Goal: Task Accomplishment & Management: Use online tool/utility

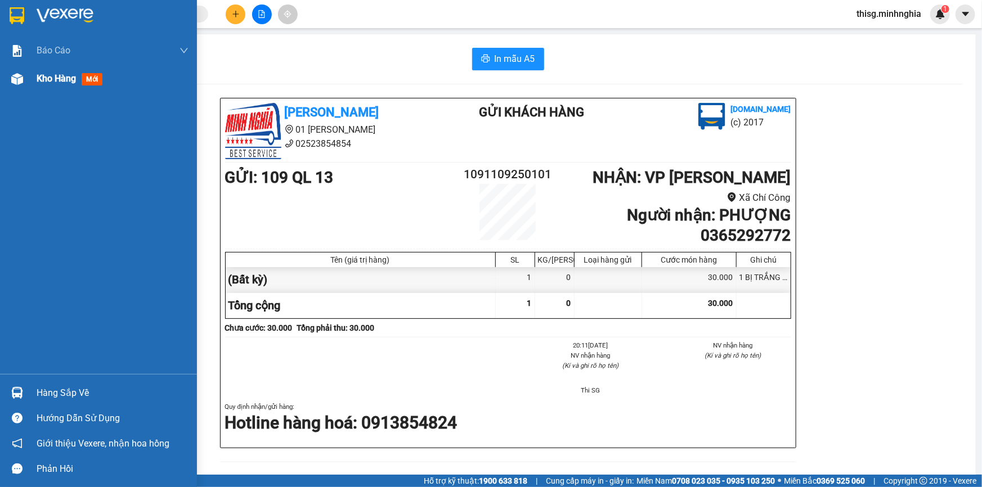
click at [7, 84] on div at bounding box center [17, 79] width 20 height 20
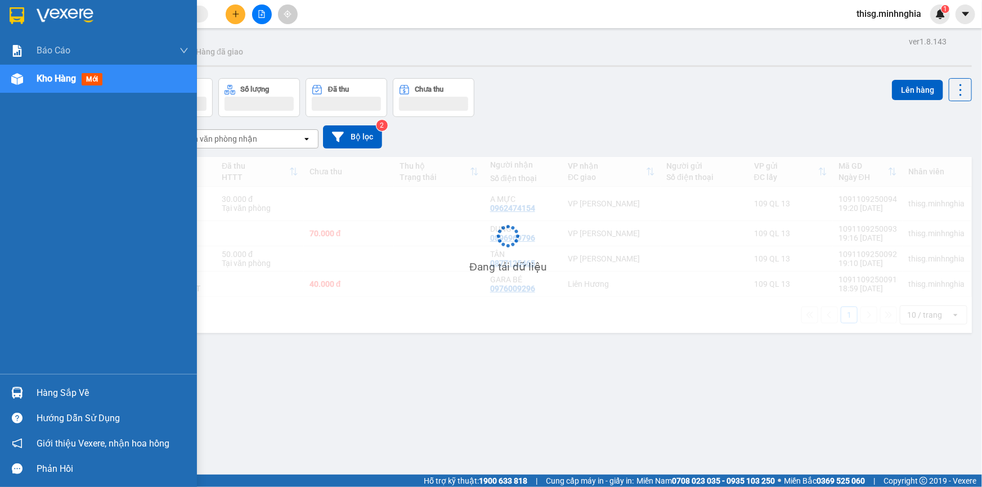
click at [60, 80] on span "Kho hàng" at bounding box center [56, 78] width 39 height 11
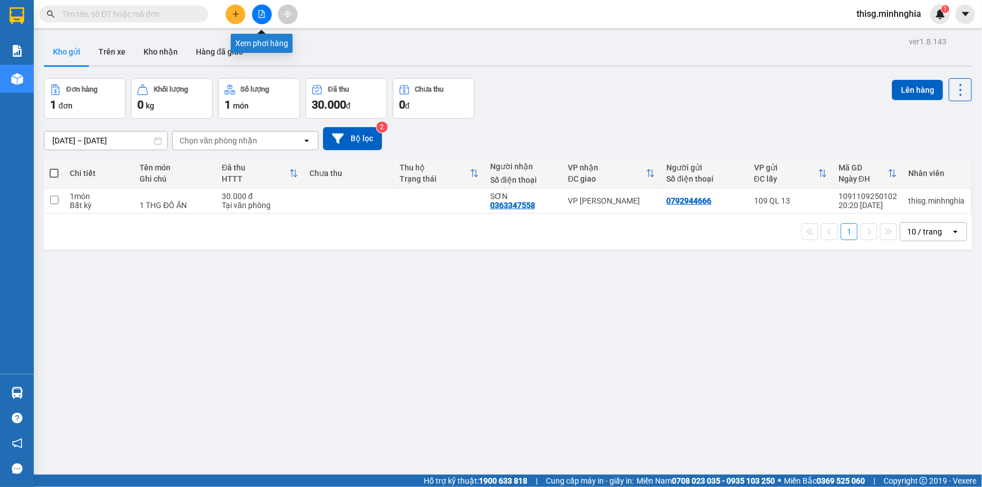
click at [258, 47] on div "Xem phơi hàng" at bounding box center [262, 43] width 62 height 19
click at [261, 14] on icon "file-add" at bounding box center [262, 14] width 6 height 8
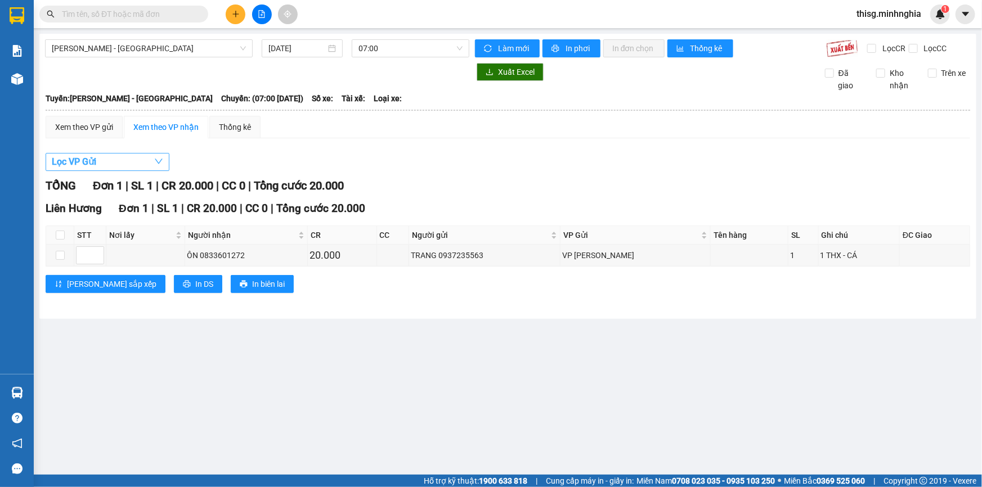
click at [117, 160] on button "Lọc VP Gửi" at bounding box center [108, 162] width 124 height 18
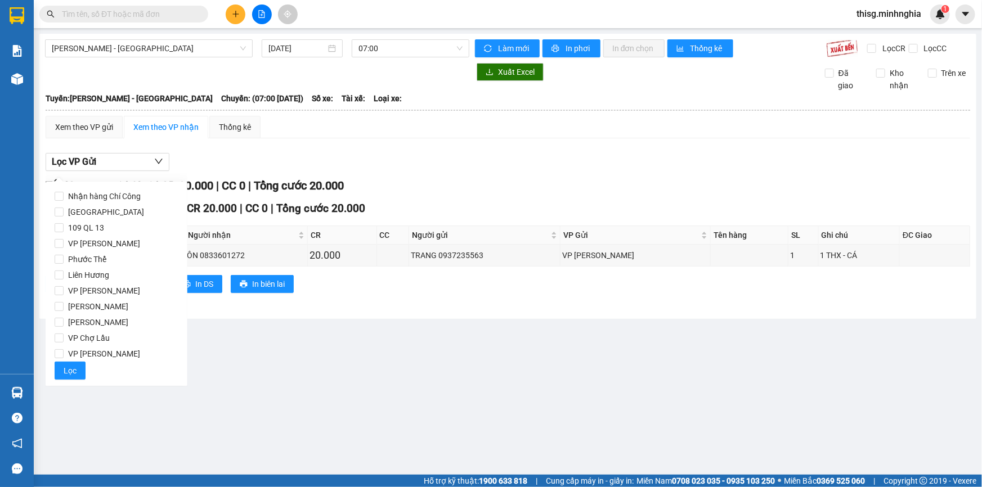
click at [281, 132] on div "Xem theo VP gửi Xem theo VP nhận Thống kê" at bounding box center [508, 127] width 925 height 23
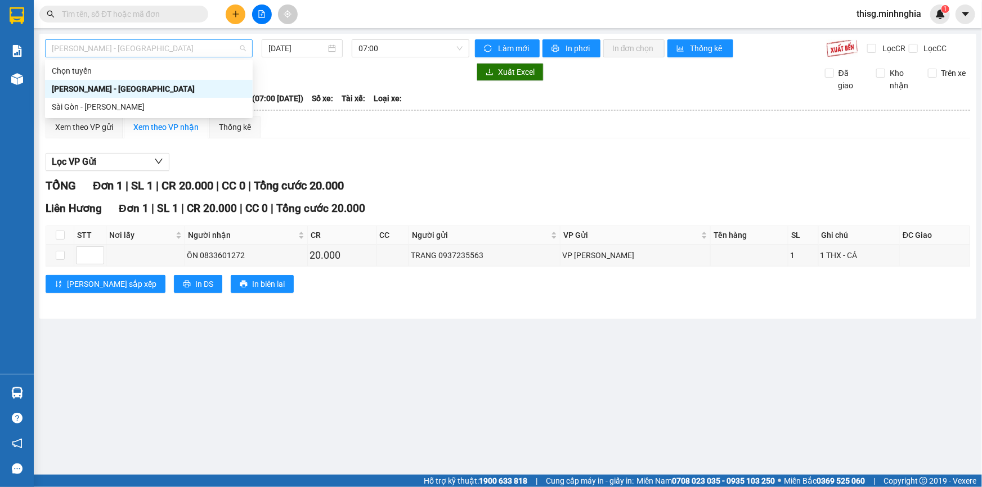
click at [173, 39] on div "[PERSON_NAME] - [GEOGRAPHIC_DATA]" at bounding box center [149, 48] width 208 height 18
click at [92, 112] on div "Sài Gòn - [PERSON_NAME]" at bounding box center [149, 107] width 194 height 12
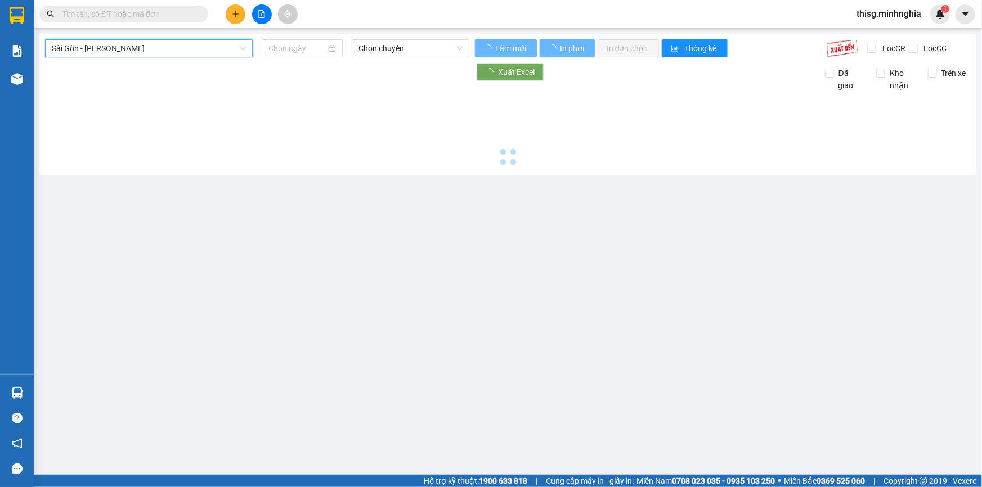
type input "[DATE]"
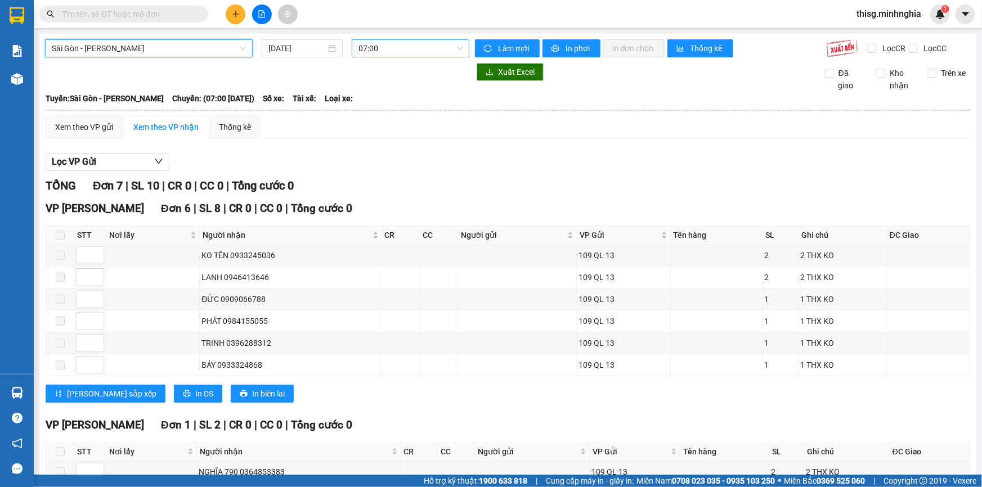
click at [379, 47] on span "07:00" at bounding box center [410, 48] width 104 height 17
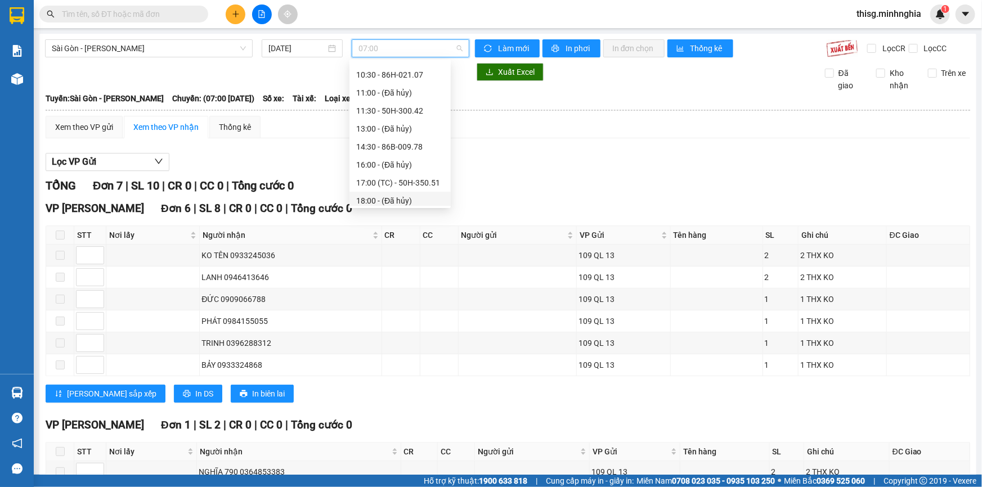
scroll to position [125, 0]
click at [371, 199] on div "22:00 - 86B-009.80" at bounding box center [400, 197] width 88 height 12
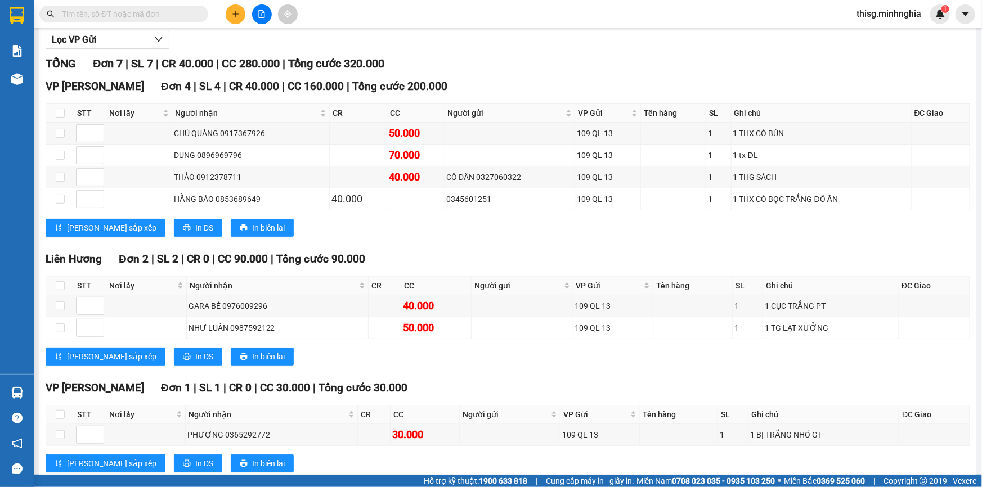
scroll to position [124, 0]
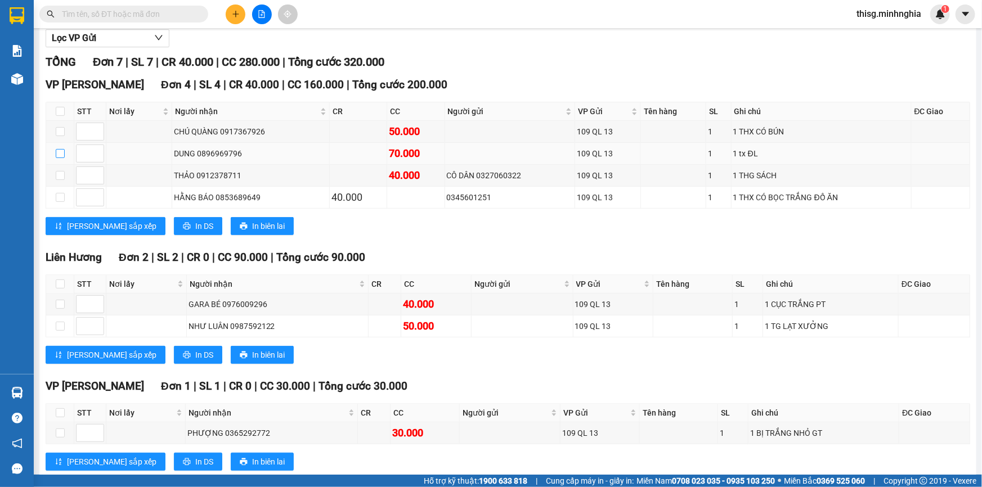
click at [61, 152] on input "checkbox" at bounding box center [60, 153] width 9 height 9
checkbox input "true"
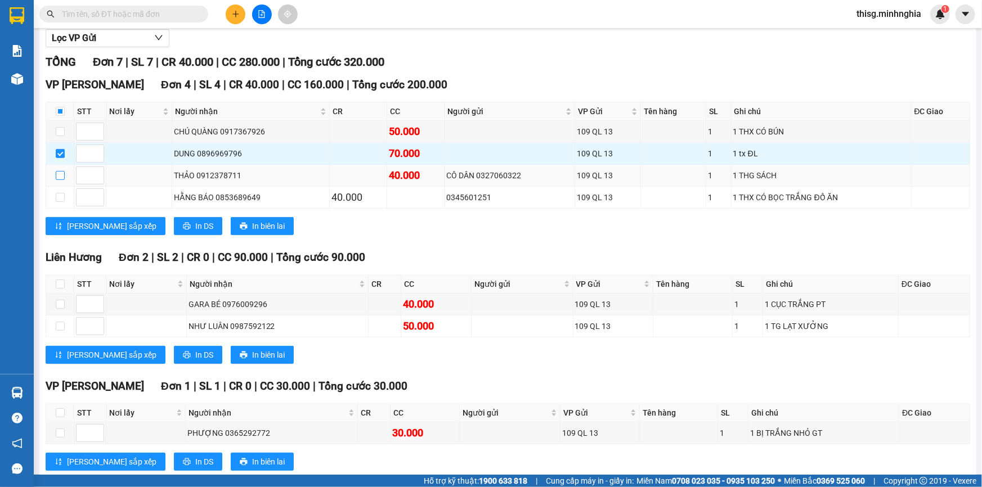
click at [61, 175] on input "checkbox" at bounding box center [60, 175] width 9 height 9
checkbox input "true"
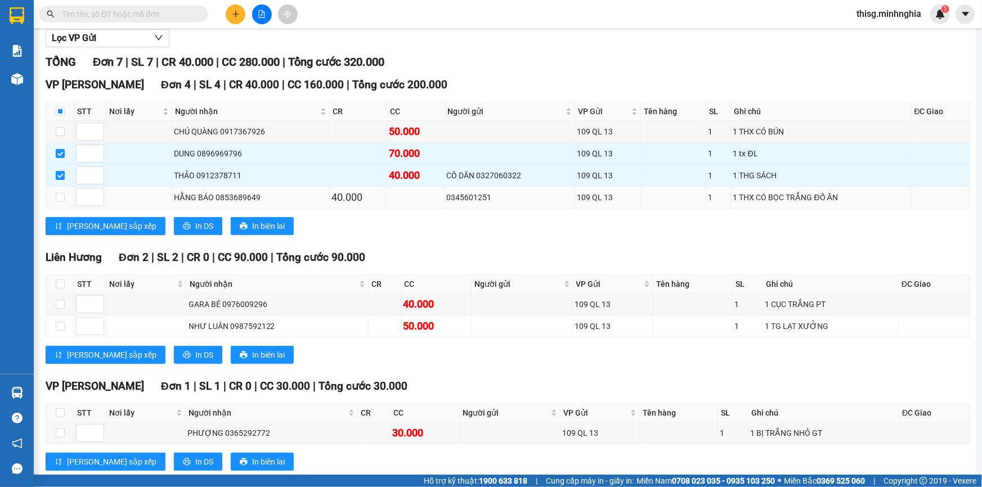
click at [65, 196] on td at bounding box center [60, 198] width 28 height 22
drag, startPoint x: 61, startPoint y: 196, endPoint x: 58, endPoint y: 203, distance: 7.8
click at [61, 195] on input "checkbox" at bounding box center [60, 197] width 9 height 9
checkbox input "true"
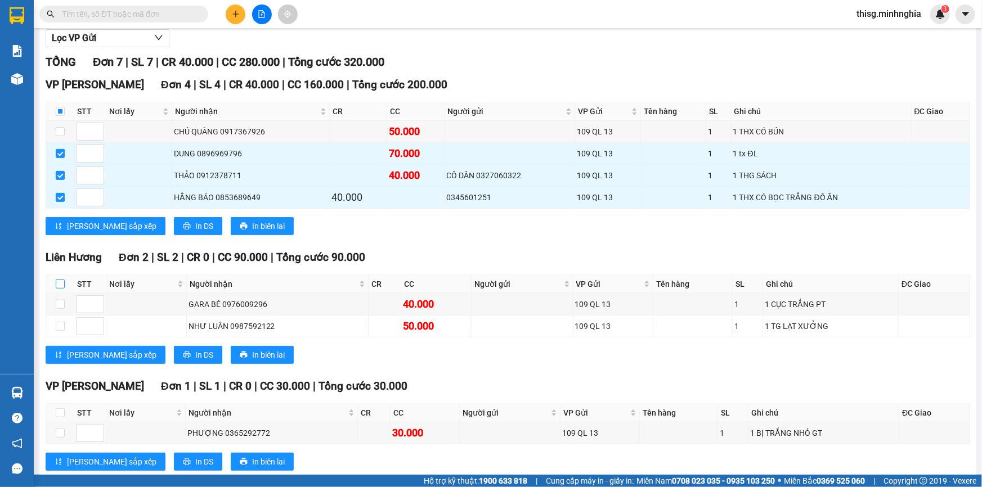
click at [61, 281] on input "checkbox" at bounding box center [60, 284] width 9 height 9
checkbox input "true"
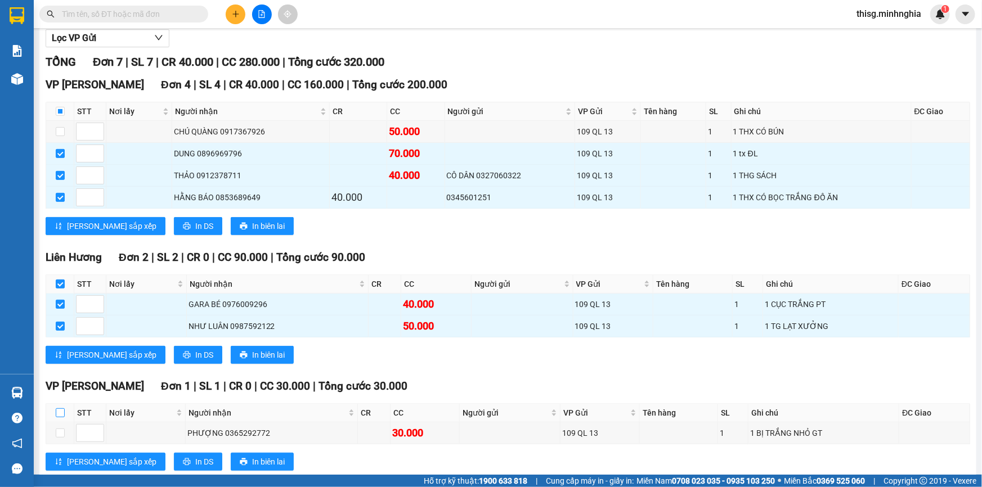
click at [62, 415] on input "checkbox" at bounding box center [60, 413] width 9 height 9
checkbox input "true"
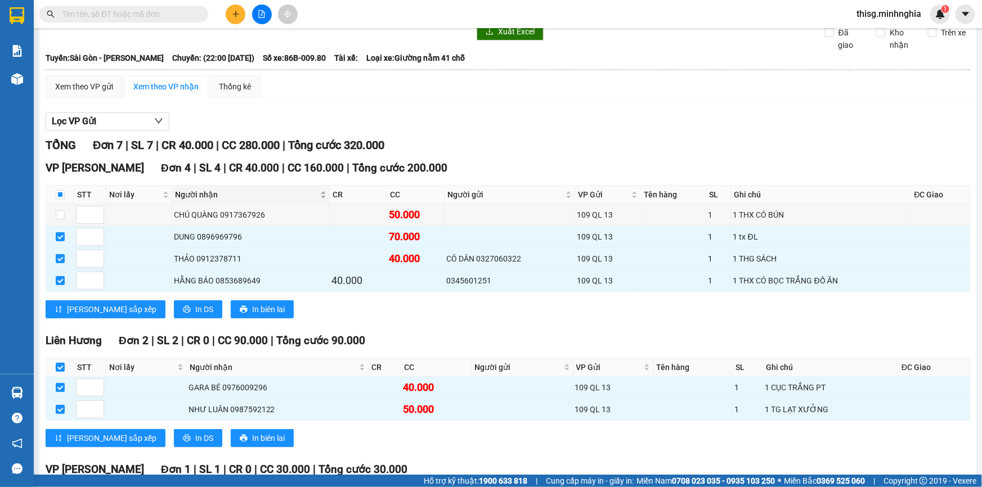
scroll to position [0, 0]
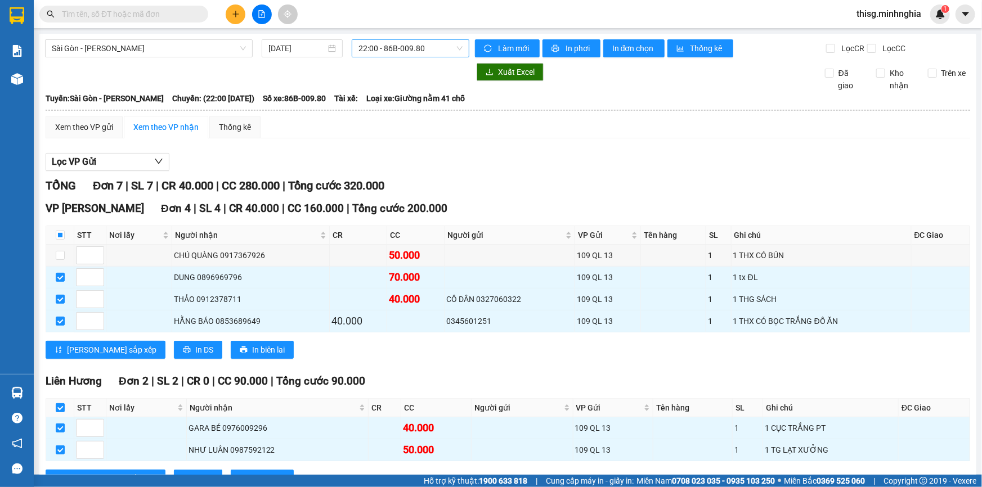
click at [374, 51] on span "22:00 - 86B-009.80" at bounding box center [410, 48] width 104 height 17
click at [96, 123] on div "Xem theo VP gửi" at bounding box center [84, 127] width 58 height 12
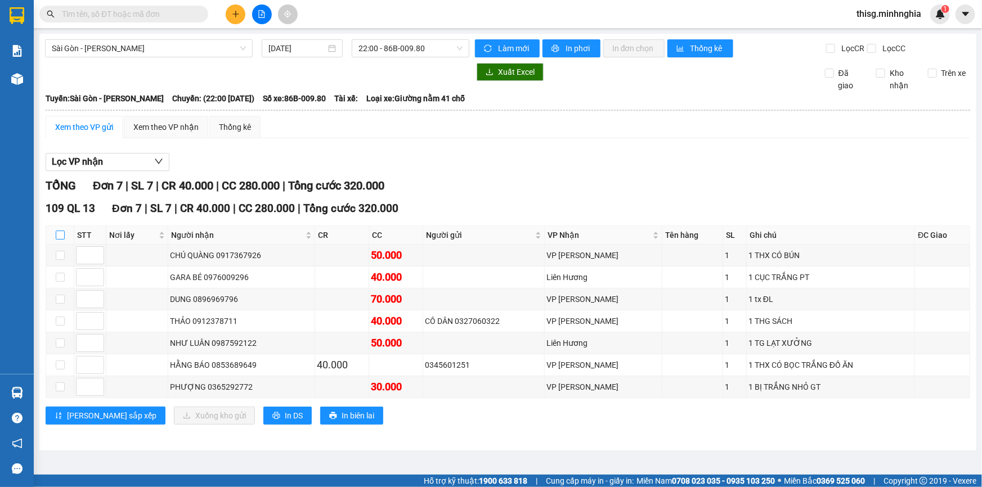
click at [59, 236] on input "checkbox" at bounding box center [60, 235] width 9 height 9
checkbox input "true"
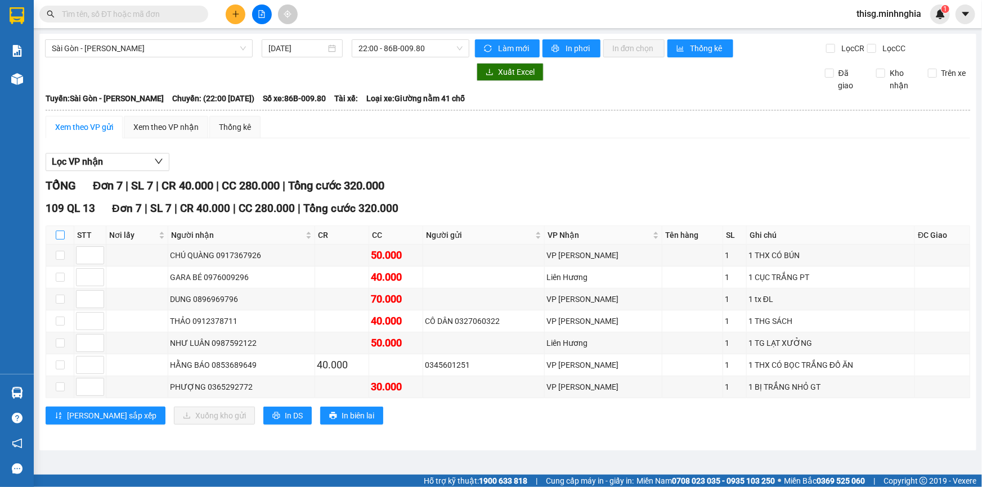
checkbox input "true"
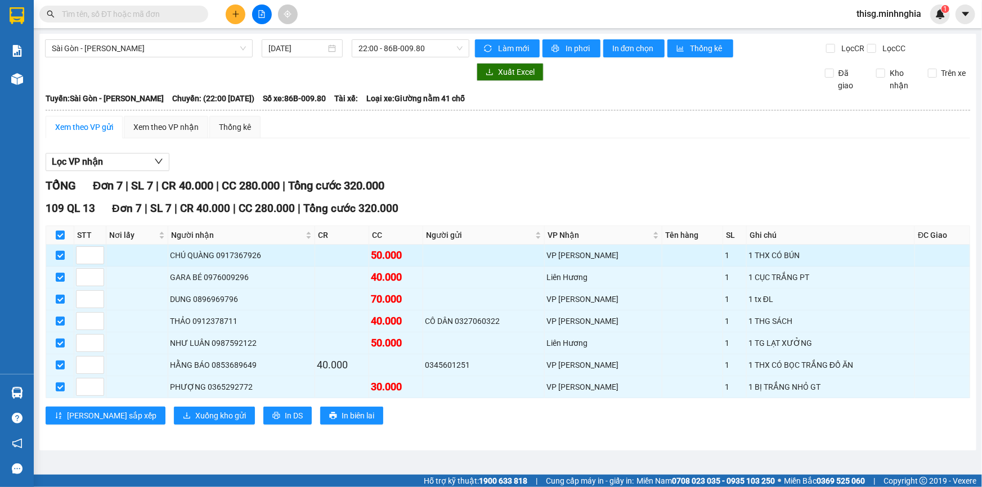
click at [57, 253] on input "checkbox" at bounding box center [60, 255] width 9 height 9
checkbox input "false"
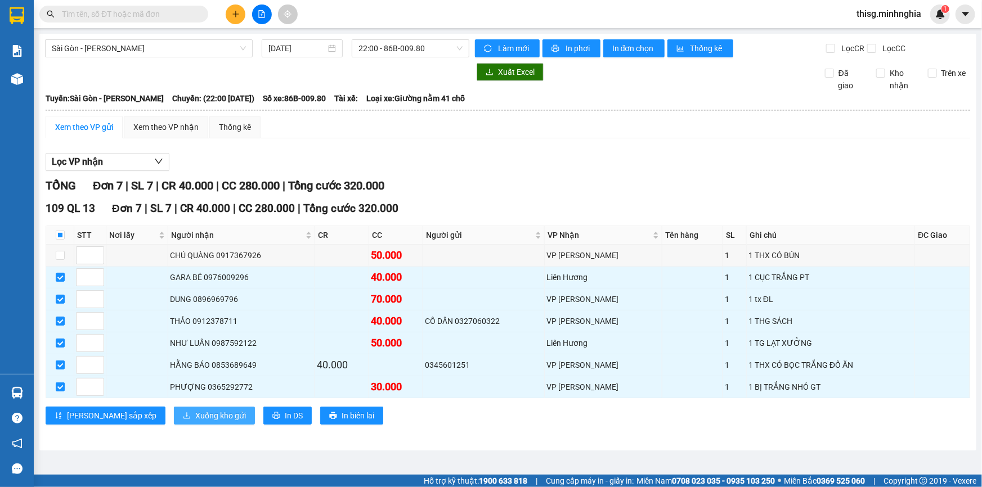
click at [195, 414] on span "Xuống kho gửi" at bounding box center [220, 416] width 51 height 12
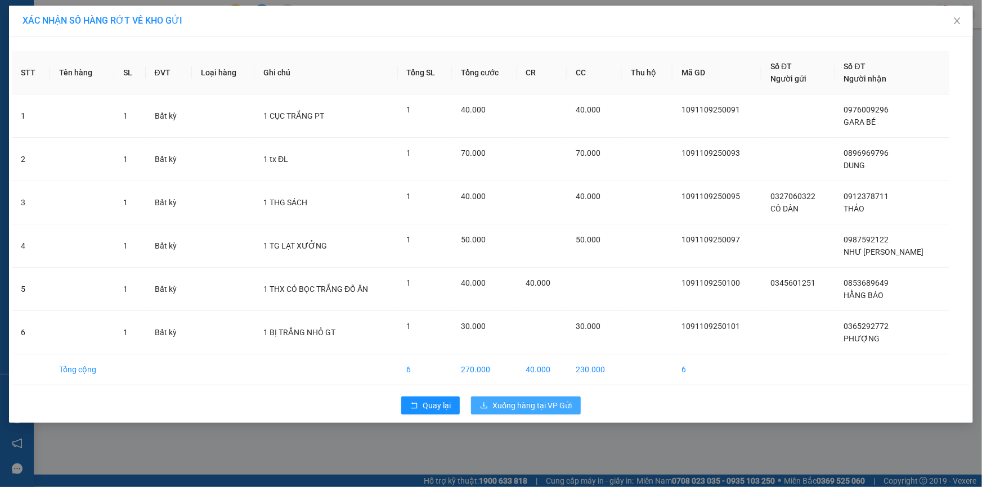
click at [524, 410] on span "Xuống hàng tại VP Gửi" at bounding box center [531, 406] width 79 height 12
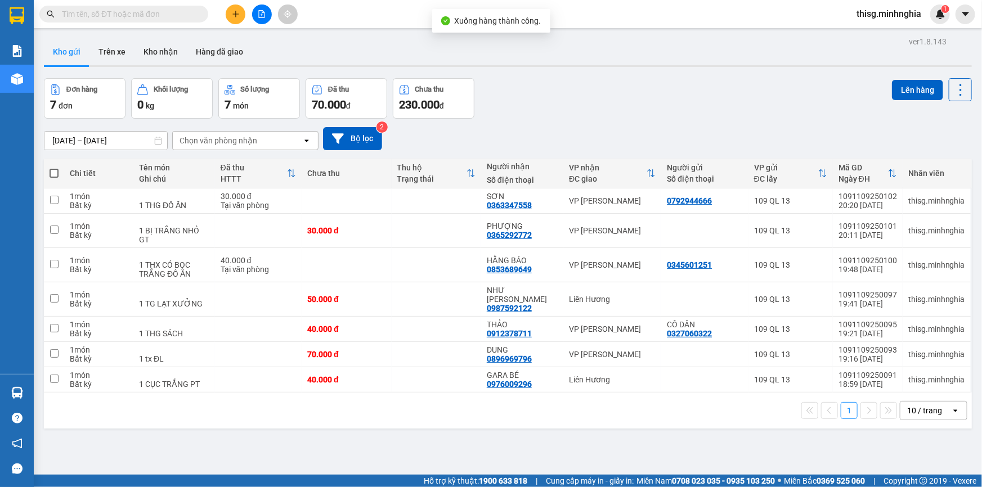
click at [57, 169] on span at bounding box center [54, 173] width 9 height 9
click at [54, 168] on input "checkbox" at bounding box center [54, 168] width 0 height 0
checkbox input "true"
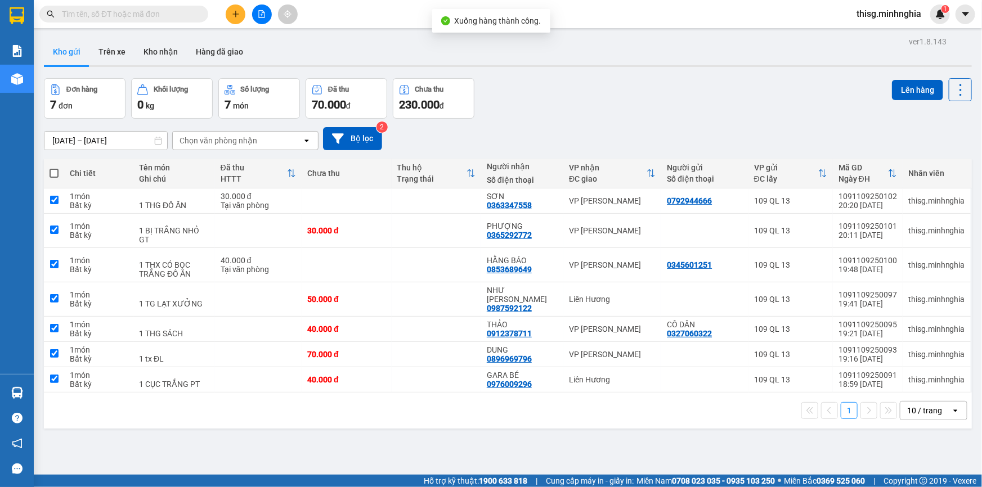
checkbox input "true"
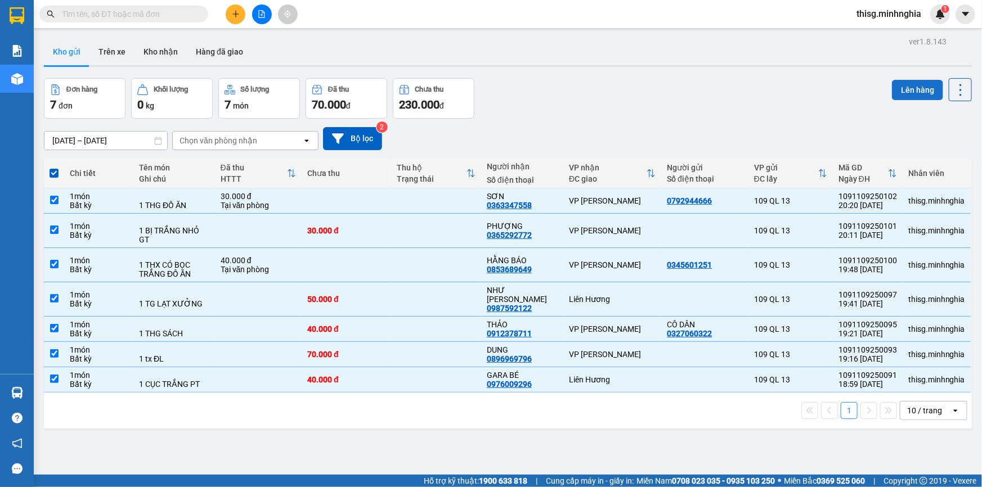
click at [909, 87] on button "Lên hàng" at bounding box center [917, 90] width 51 height 20
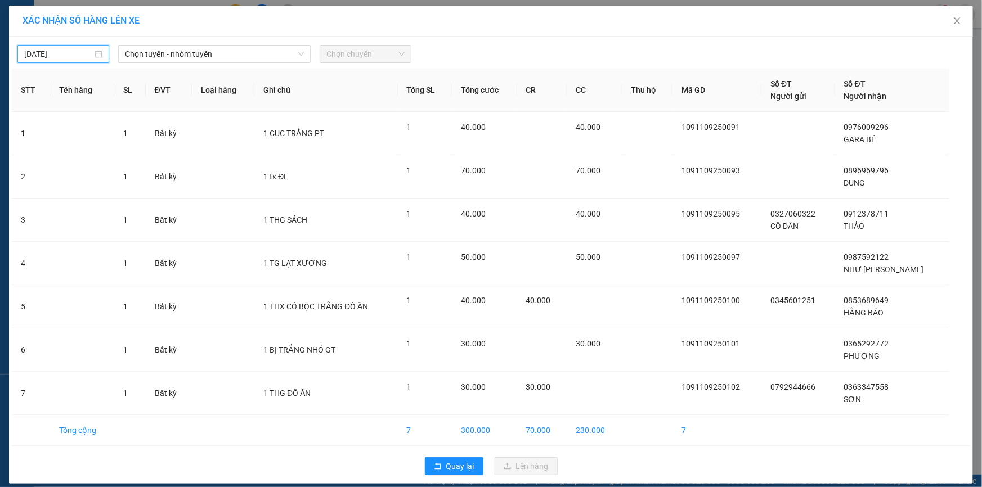
type input "[DATE]"
click at [79, 53] on input "[DATE]" at bounding box center [58, 54] width 68 height 12
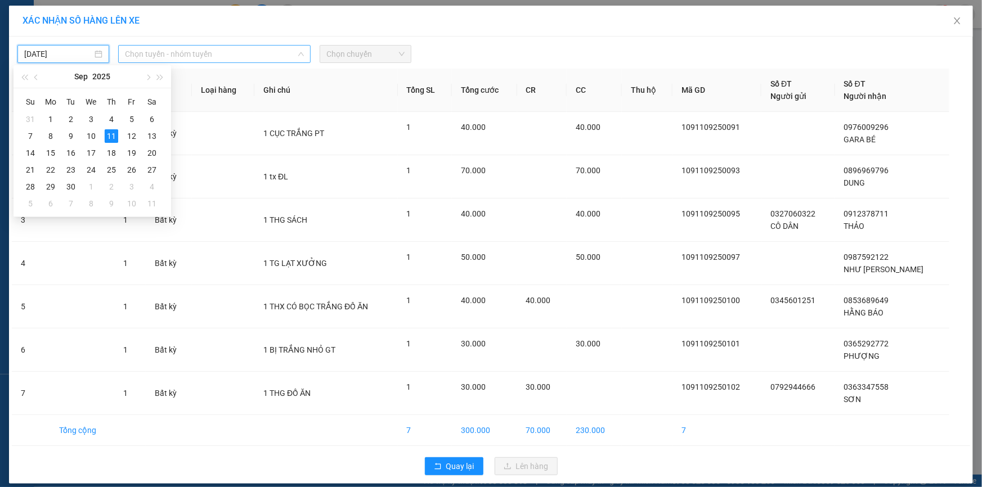
click at [148, 51] on span "Chọn tuyến - nhóm tuyến" at bounding box center [214, 54] width 179 height 17
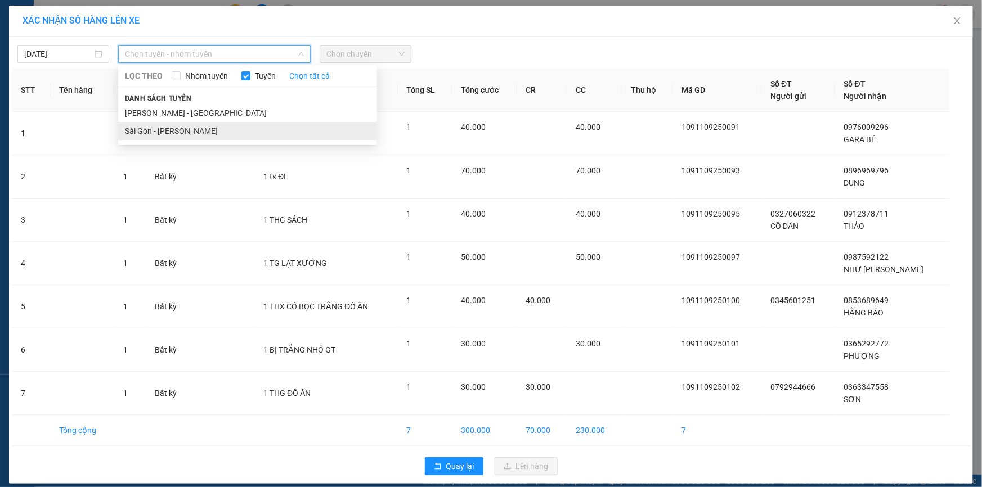
click at [157, 129] on li "Sài Gòn - [PERSON_NAME]" at bounding box center [247, 131] width 259 height 18
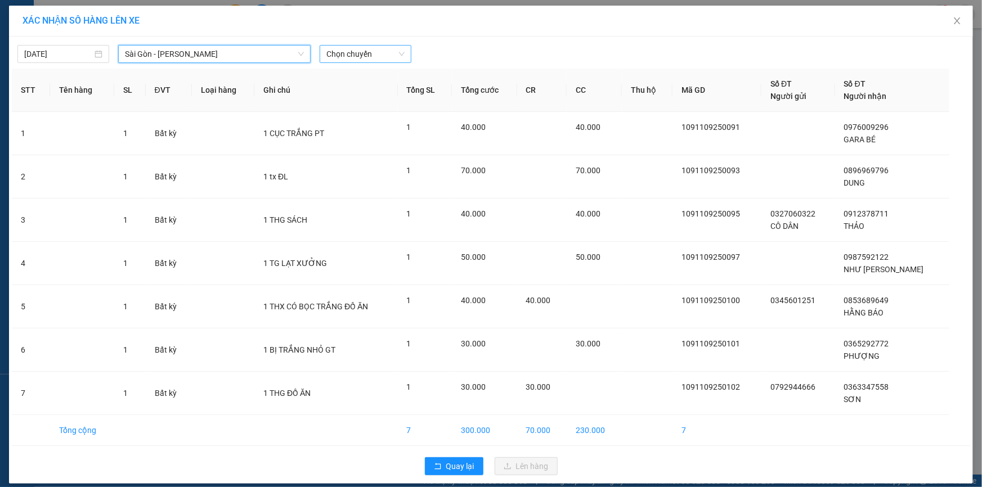
click at [334, 55] on span "Chọn chuyến" at bounding box center [365, 54] width 78 height 17
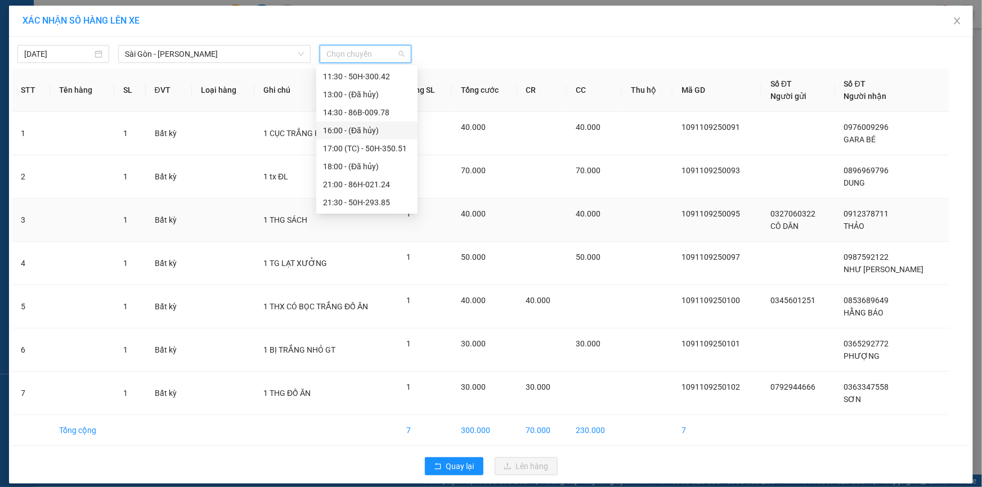
scroll to position [125, 0]
click at [344, 187] on div "21:30 - 50H-293.85" at bounding box center [367, 185] width 88 height 12
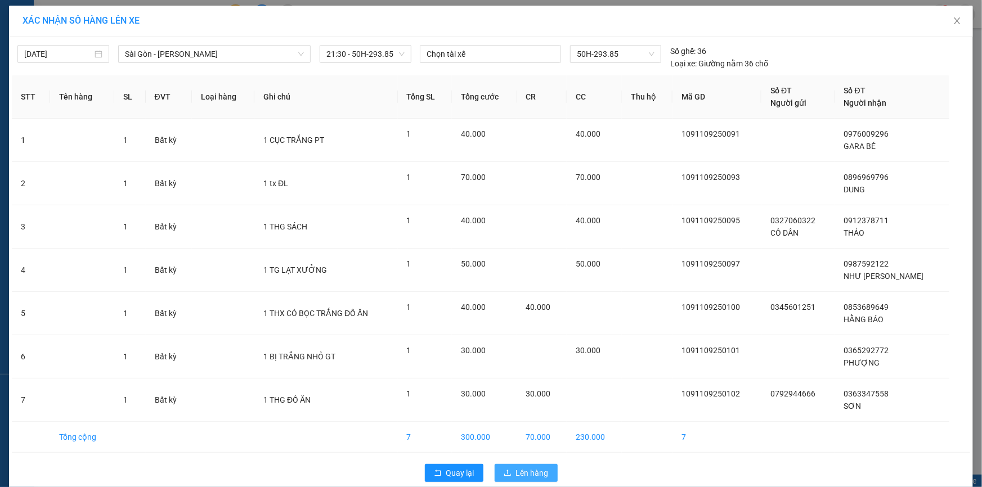
click at [519, 475] on span "Lên hàng" at bounding box center [532, 473] width 33 height 12
